Goal: Transaction & Acquisition: Subscribe to service/newsletter

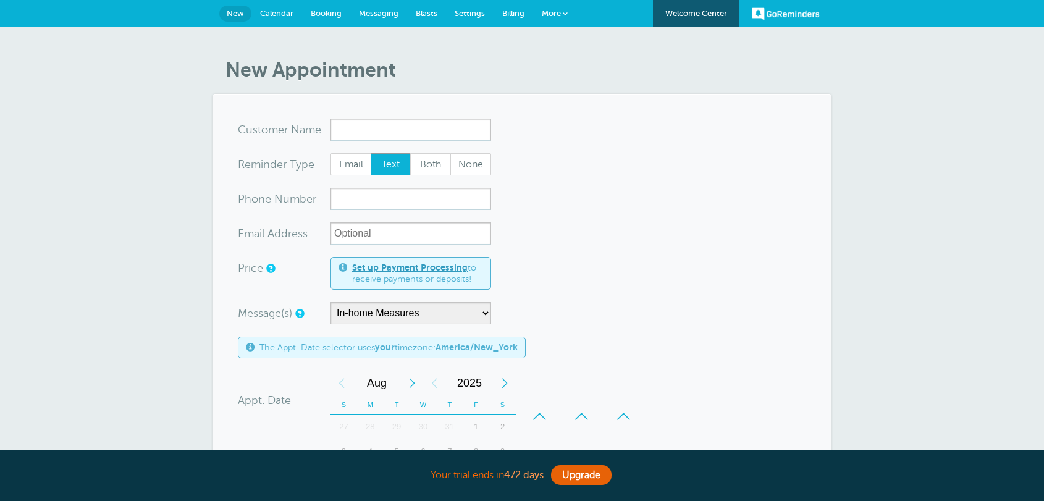
select select "158589"
click at [508, 19] on link "Billing" at bounding box center [514, 13] width 40 height 27
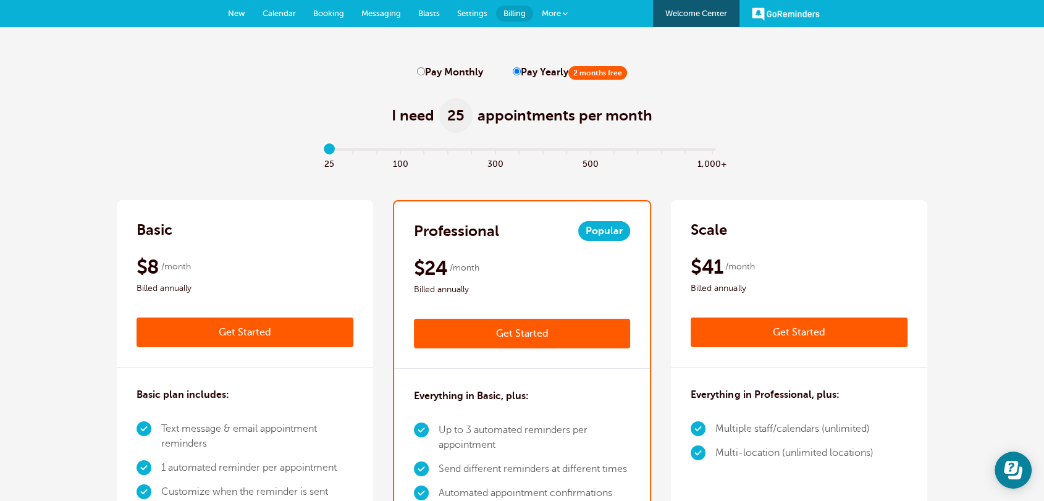
drag, startPoint x: 341, startPoint y: 145, endPoint x: 348, endPoint y: 145, distance: 6.8
drag, startPoint x: 327, startPoint y: 149, endPoint x: 417, endPoint y: 150, distance: 90.2
click at [417, 151] on input "range" at bounding box center [523, 152] width 400 height 2
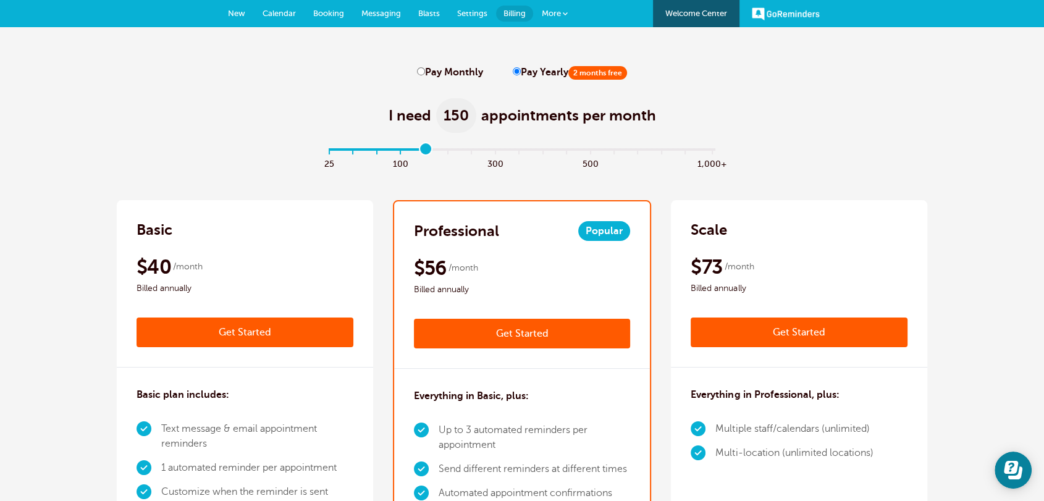
drag, startPoint x: 939, startPoint y: 121, endPoint x: 974, endPoint y: 59, distance: 71.1
drag, startPoint x: 424, startPoint y: 148, endPoint x: 272, endPoint y: 150, distance: 152.6
click at [323, 151] on input "range" at bounding box center [523, 152] width 400 height 2
drag, startPoint x: 331, startPoint y: 151, endPoint x: 350, endPoint y: 148, distance: 18.8
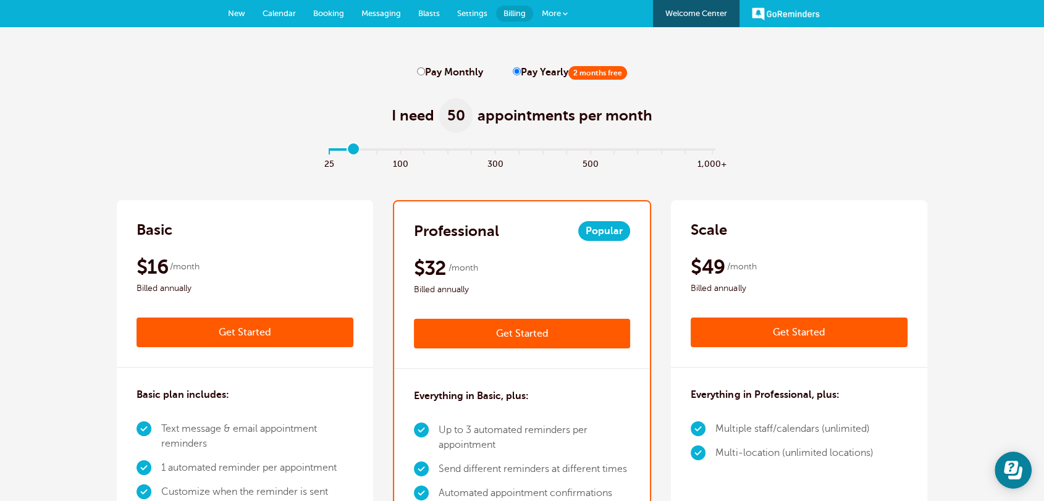
type input "1"
click at [350, 151] on input "range" at bounding box center [523, 152] width 400 height 2
click at [351, 151] on input "range" at bounding box center [523, 152] width 400 height 2
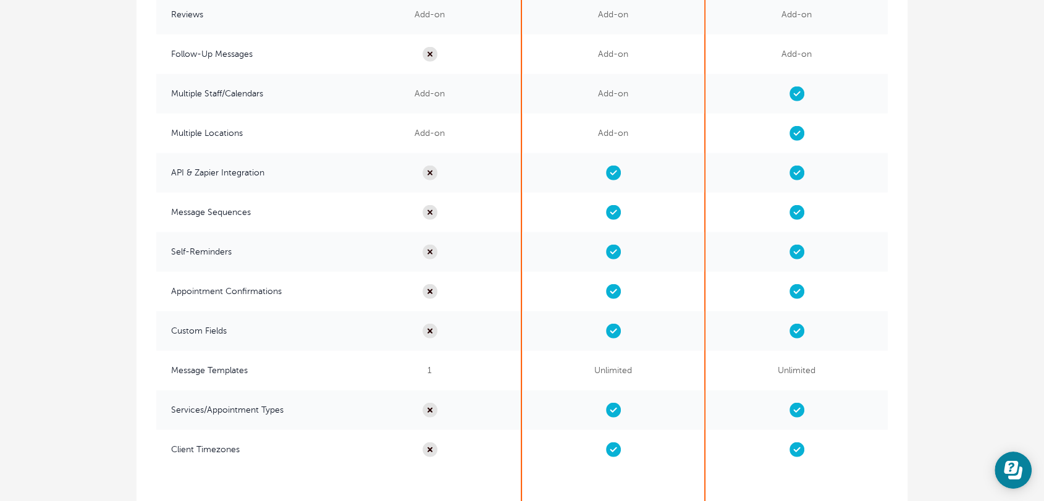
scroll to position [2563, 0]
